Goal: Task Accomplishment & Management: Manage account settings

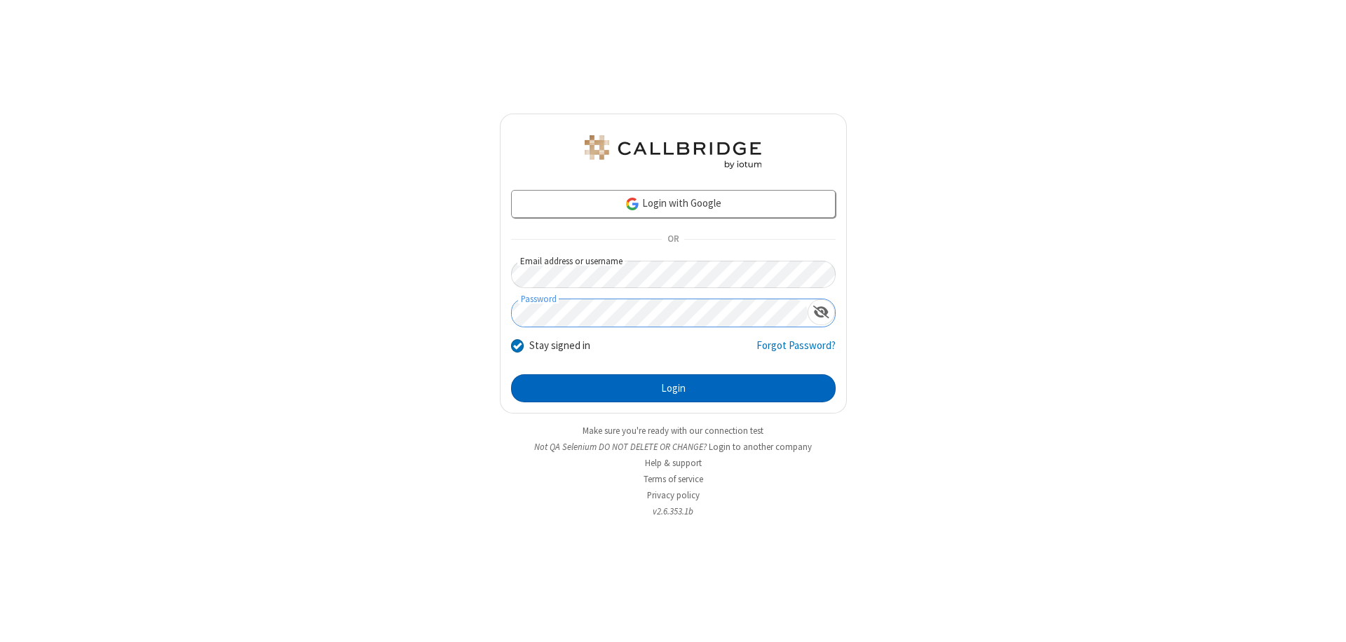
click at [673, 388] on button "Login" at bounding box center [673, 388] width 325 height 28
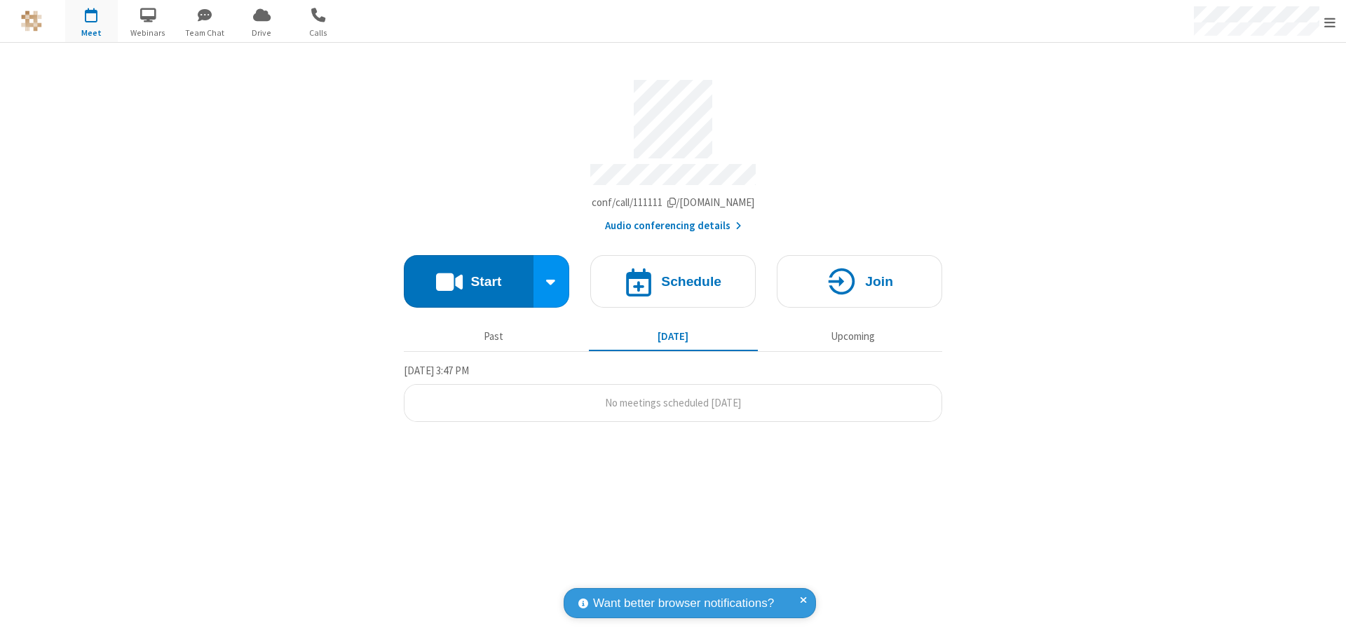
click at [1330, 22] on span "Open menu" at bounding box center [1329, 22] width 11 height 14
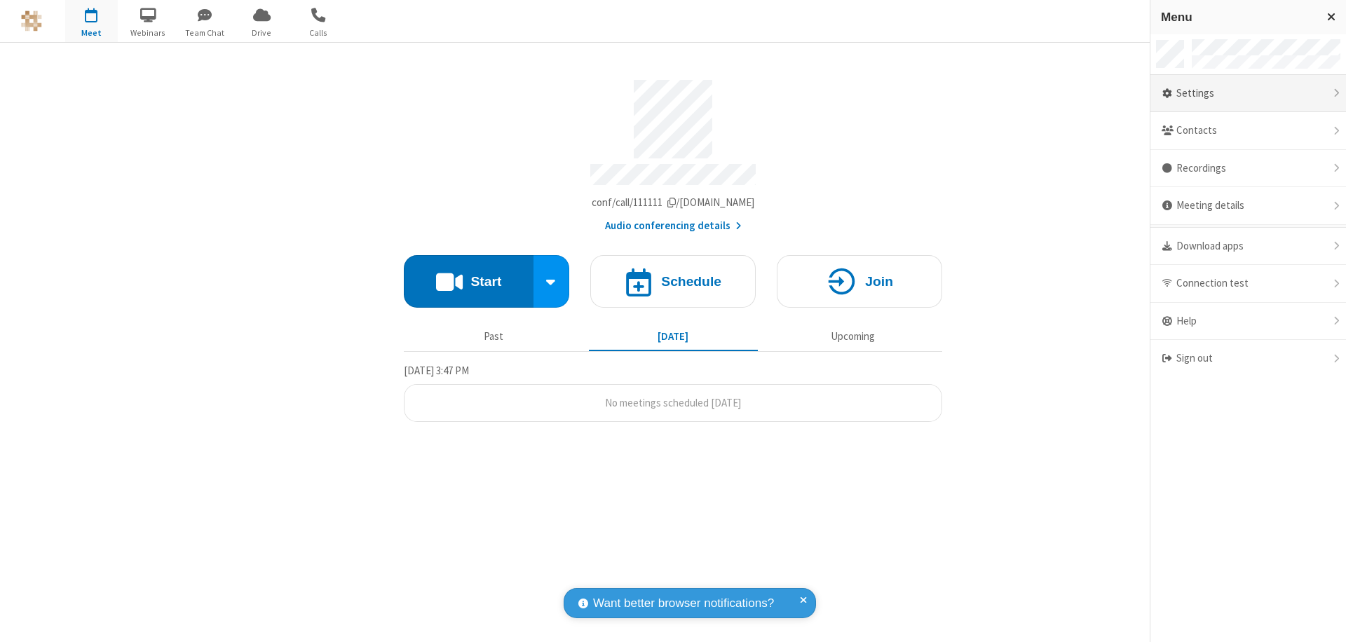
click at [1248, 93] on div "Settings" at bounding box center [1248, 94] width 196 height 38
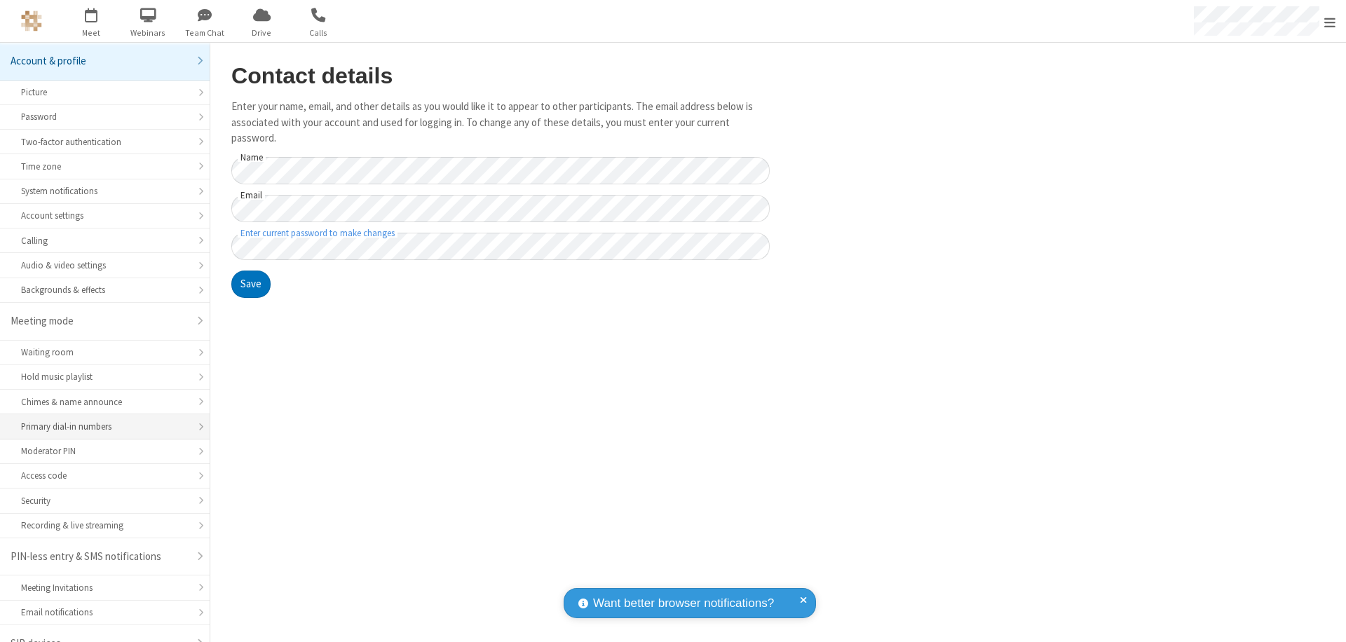
click at [100, 420] on div "Primary dial-in numbers" at bounding box center [105, 426] width 168 height 13
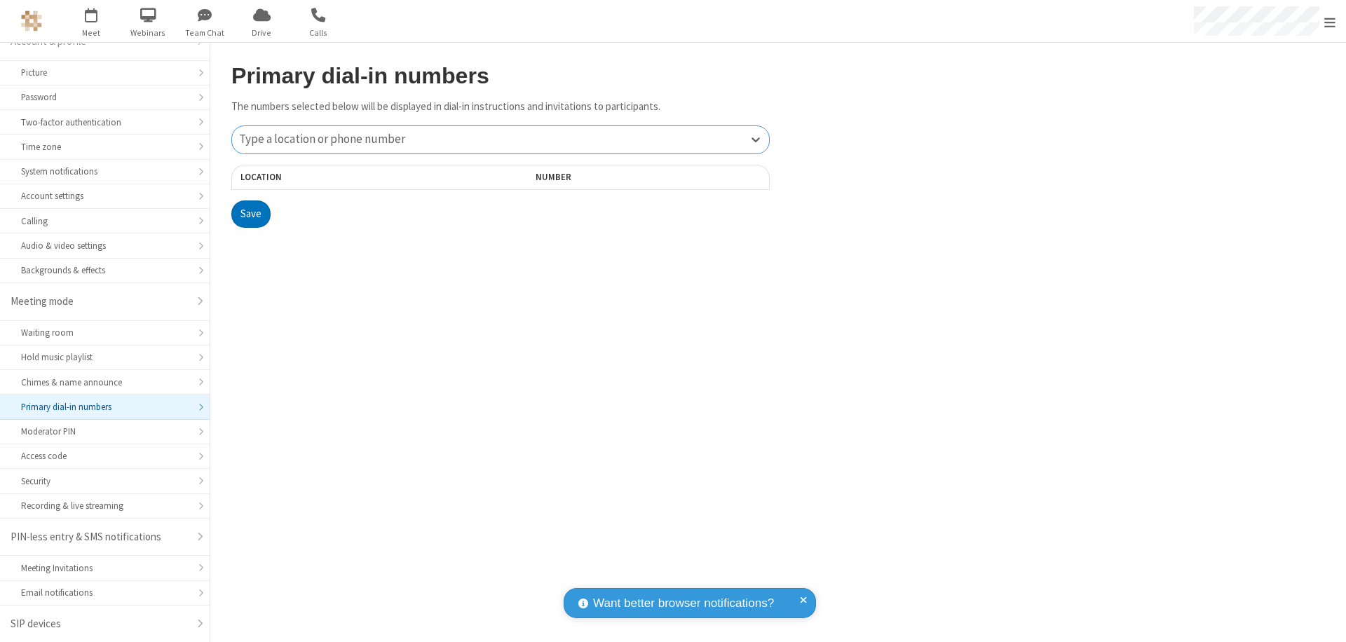
click at [500, 139] on div "Type a location or phone number" at bounding box center [500, 139] width 537 height 27
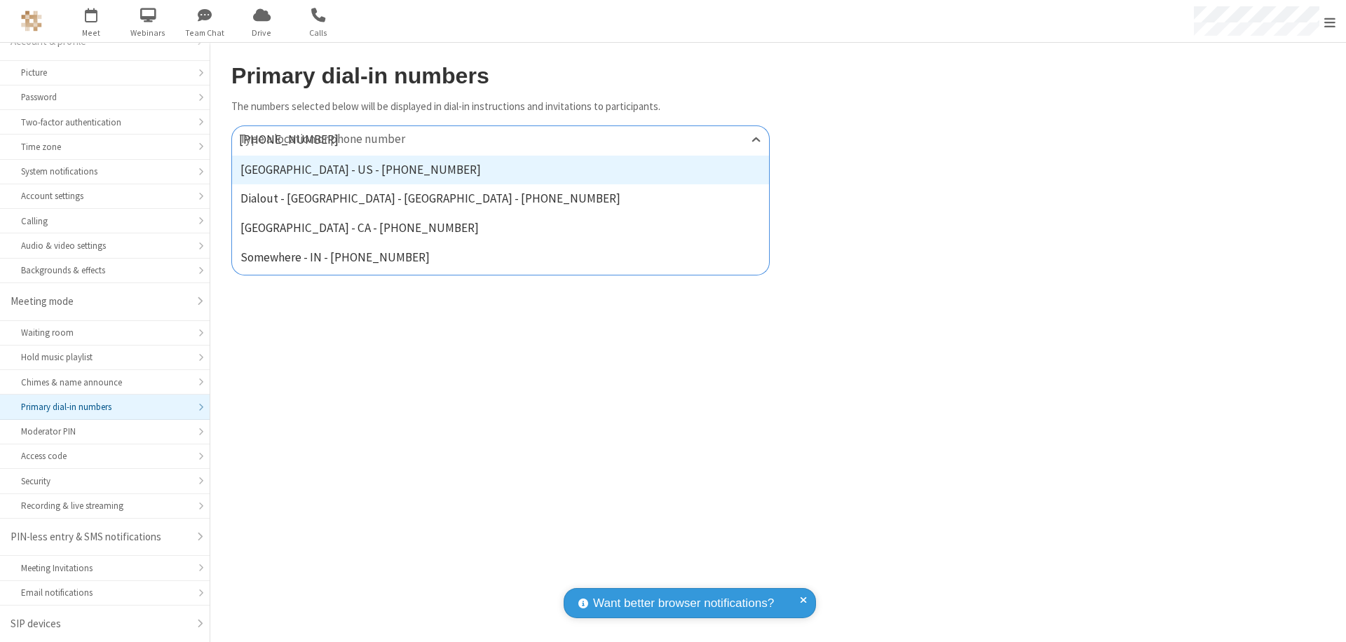
type input "[PHONE_NUMBER]"
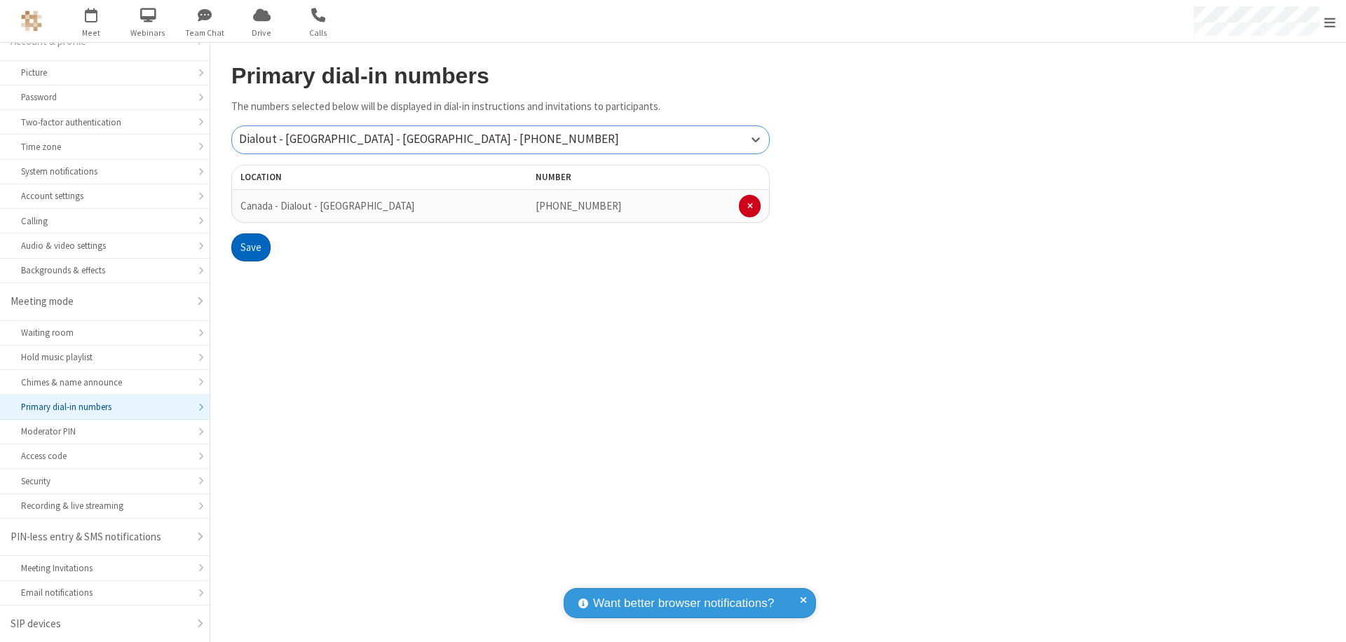
click at [250, 247] on button "Save" at bounding box center [250, 247] width 39 height 28
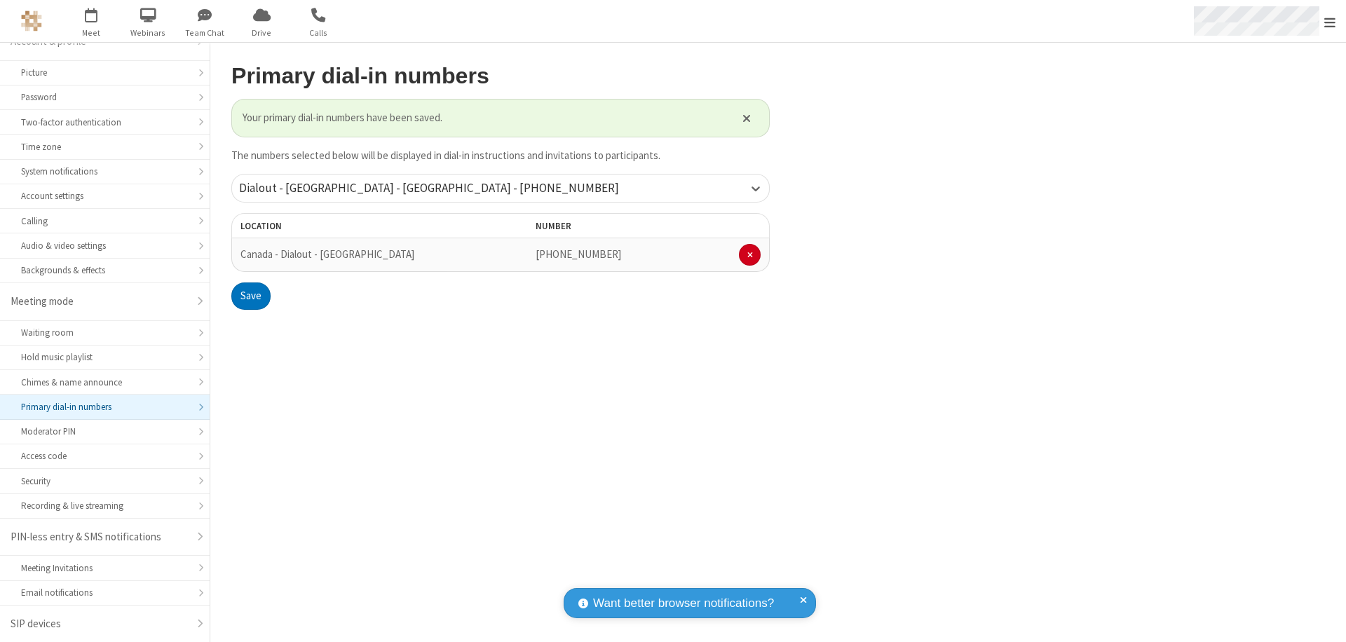
click at [1330, 22] on span "Open menu" at bounding box center [1329, 22] width 11 height 14
click at [91, 21] on span "button" at bounding box center [91, 15] width 53 height 24
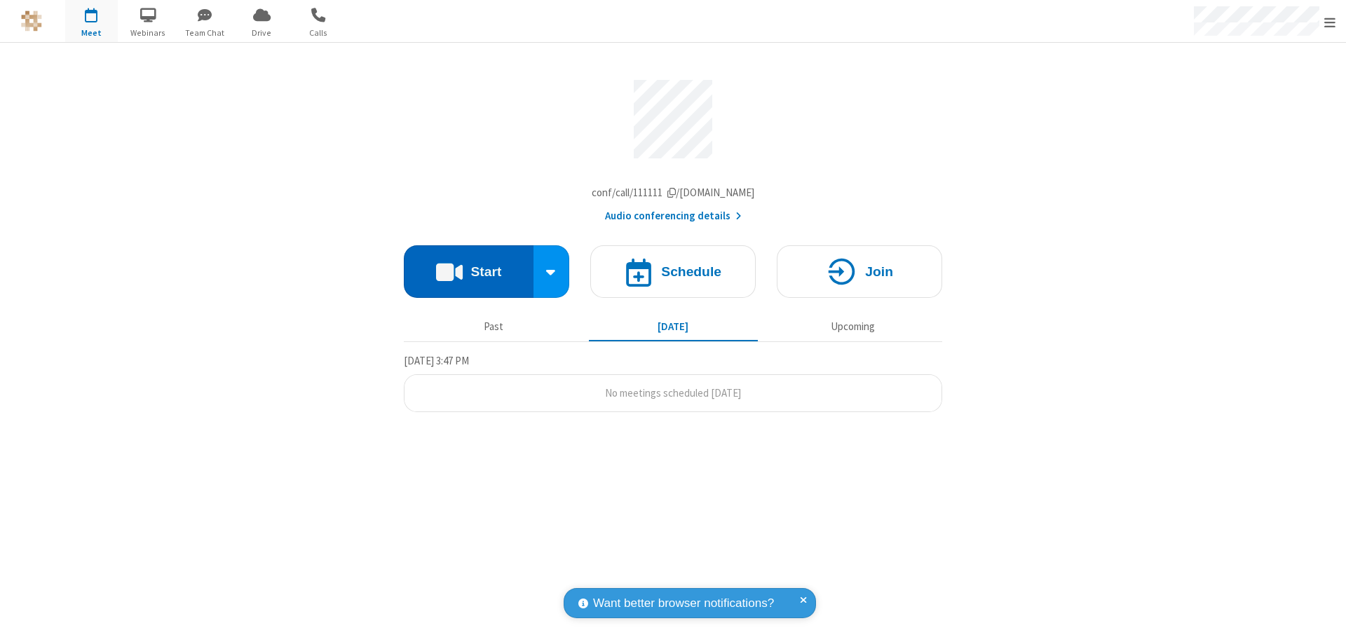
click at [468, 275] on button "Start" at bounding box center [469, 271] width 130 height 53
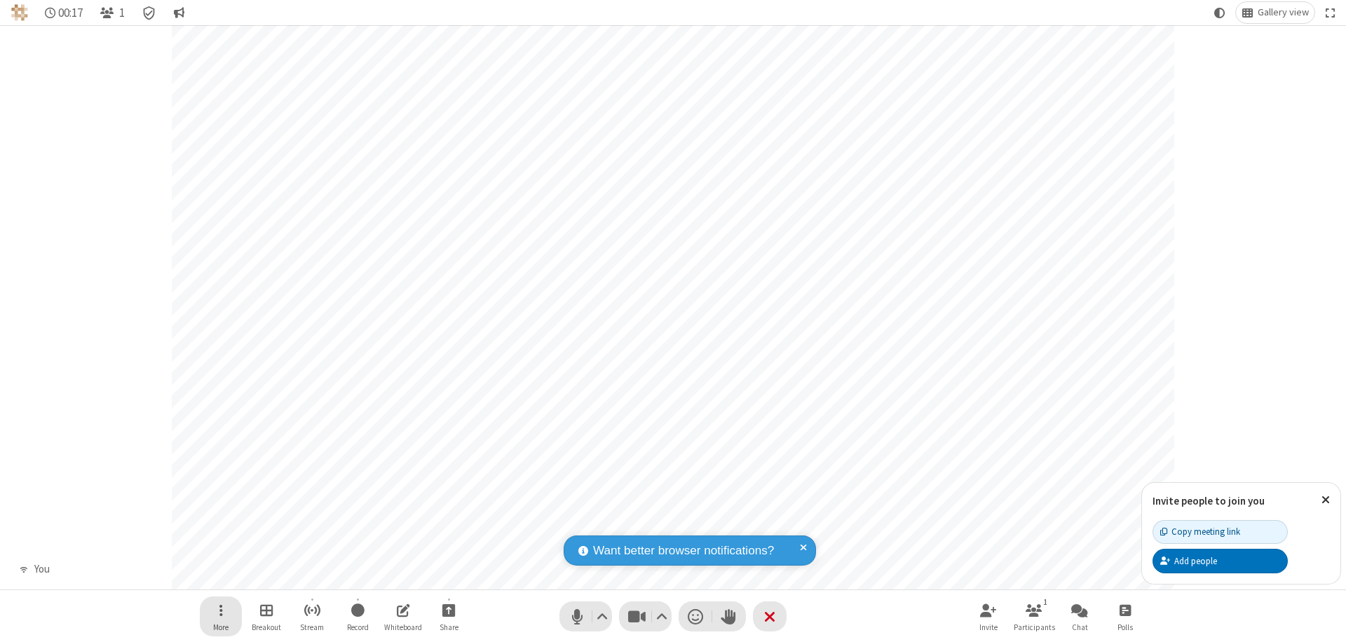
click at [220, 610] on span "Open menu" at bounding box center [221, 610] width 4 height 18
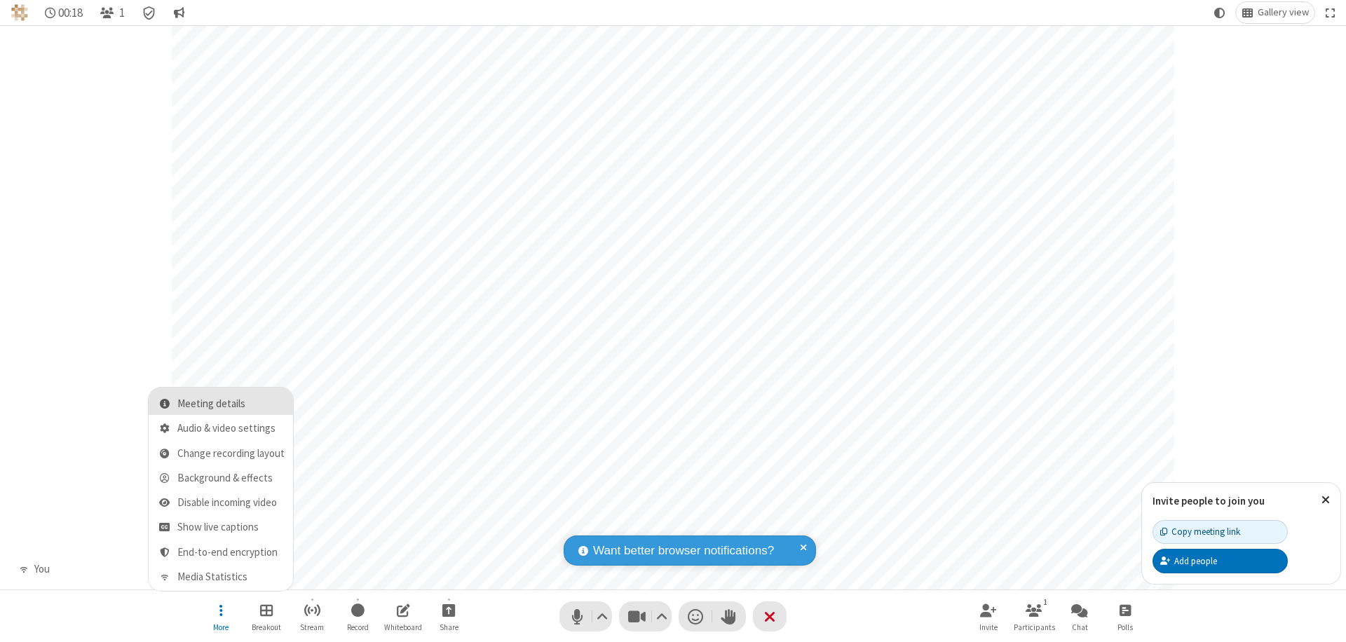
click at [231, 404] on span "Meeting details" at bounding box center [230, 404] width 107 height 12
